Goal: Information Seeking & Learning: Understand process/instructions

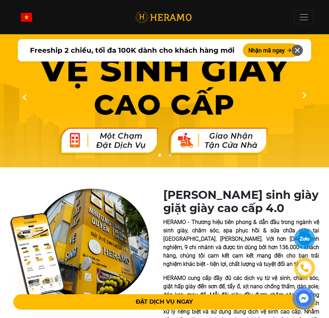
click at [94, 13] on nav "Toggle Về chúng tôi Nhượng quyền thương hiệu Nhượng quyền Dịch vụ Dịch vụ Giặt …" at bounding box center [164, 17] width 329 height 18
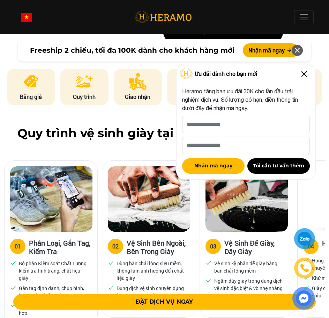
scroll to position [349, 0]
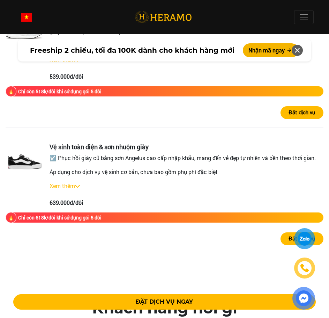
scroll to position [1920, 0]
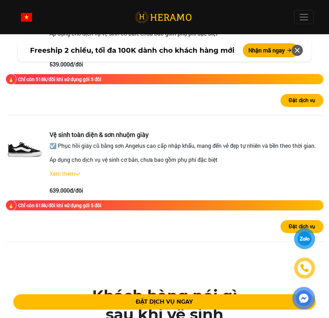
click at [78, 178] on div "Vệ sinh toàn diện & sơn nhuộm giày ☑️ Phục hồi giày cũ bằng sơn Angelus cao cấp…" at bounding box center [187, 163] width 274 height 64
click at [76, 173] on img at bounding box center [77, 173] width 5 height 3
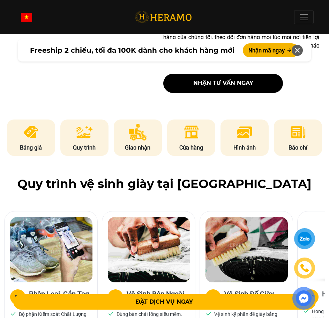
scroll to position [305, 0]
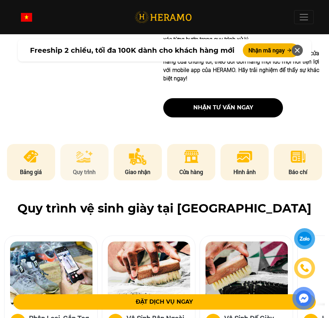
click at [102, 171] on p "Quy trình" at bounding box center [84, 172] width 48 height 8
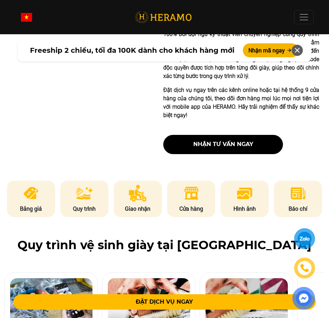
scroll to position [262, 0]
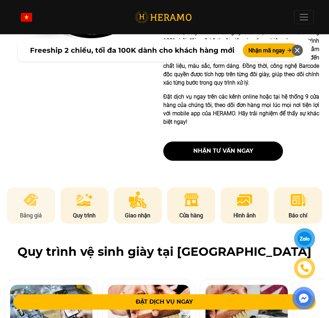
click at [27, 205] on img at bounding box center [30, 199] width 17 height 17
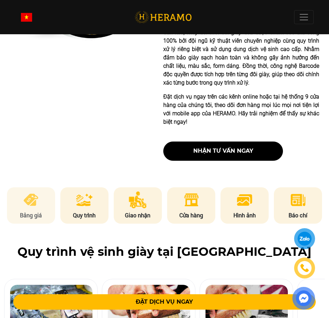
scroll to position [971, 0]
